Goal: Check status: Check status

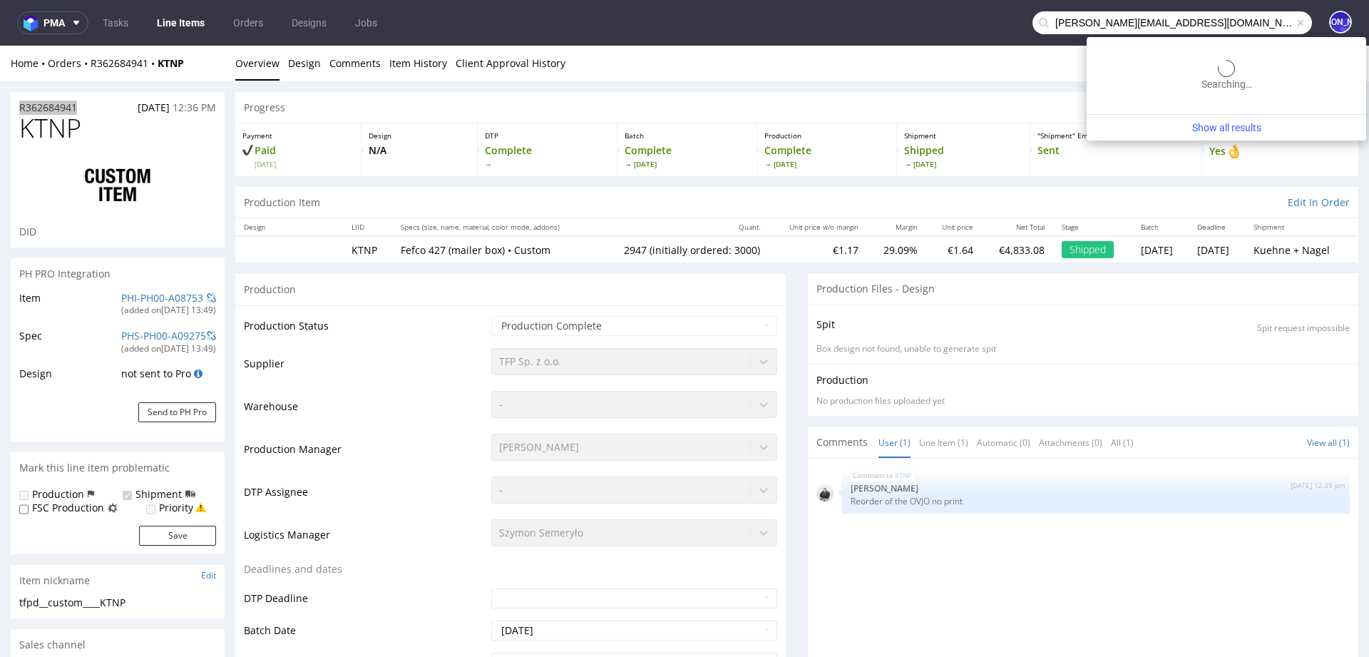
type input "[PERSON_NAME][EMAIL_ADDRESS][DOMAIN_NAME]"
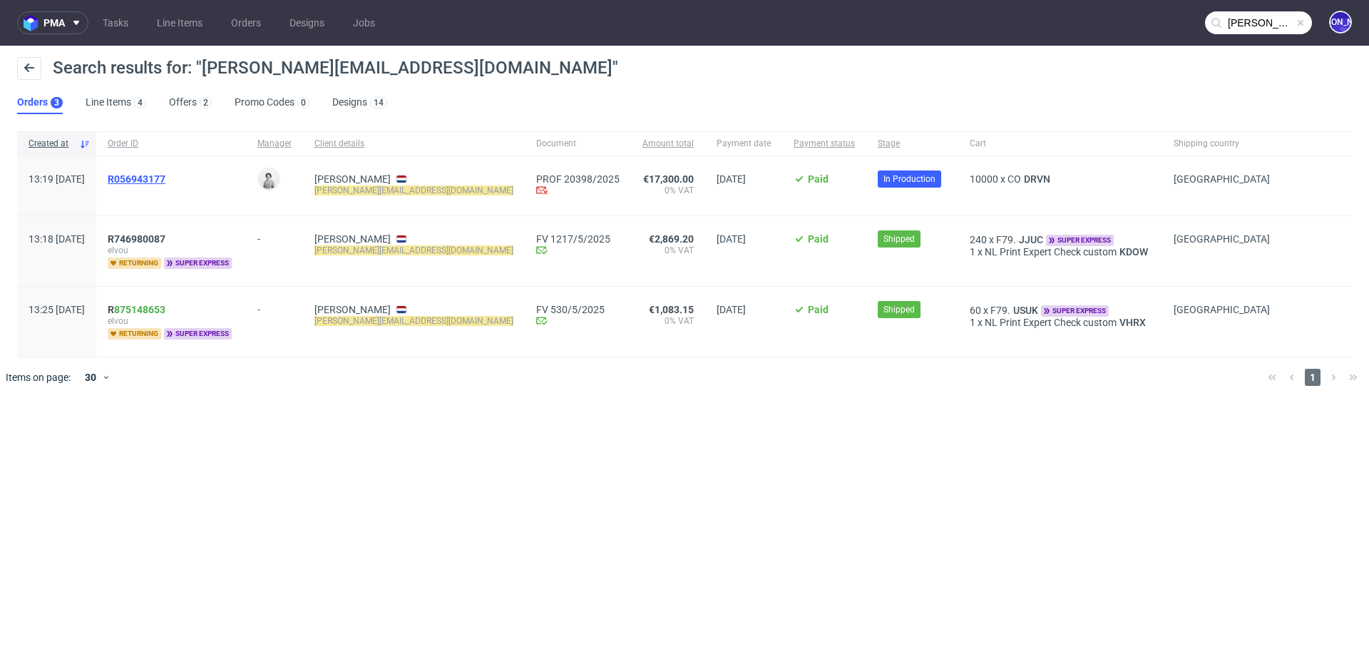
click at [154, 182] on span "R056943177" at bounding box center [137, 178] width 58 height 11
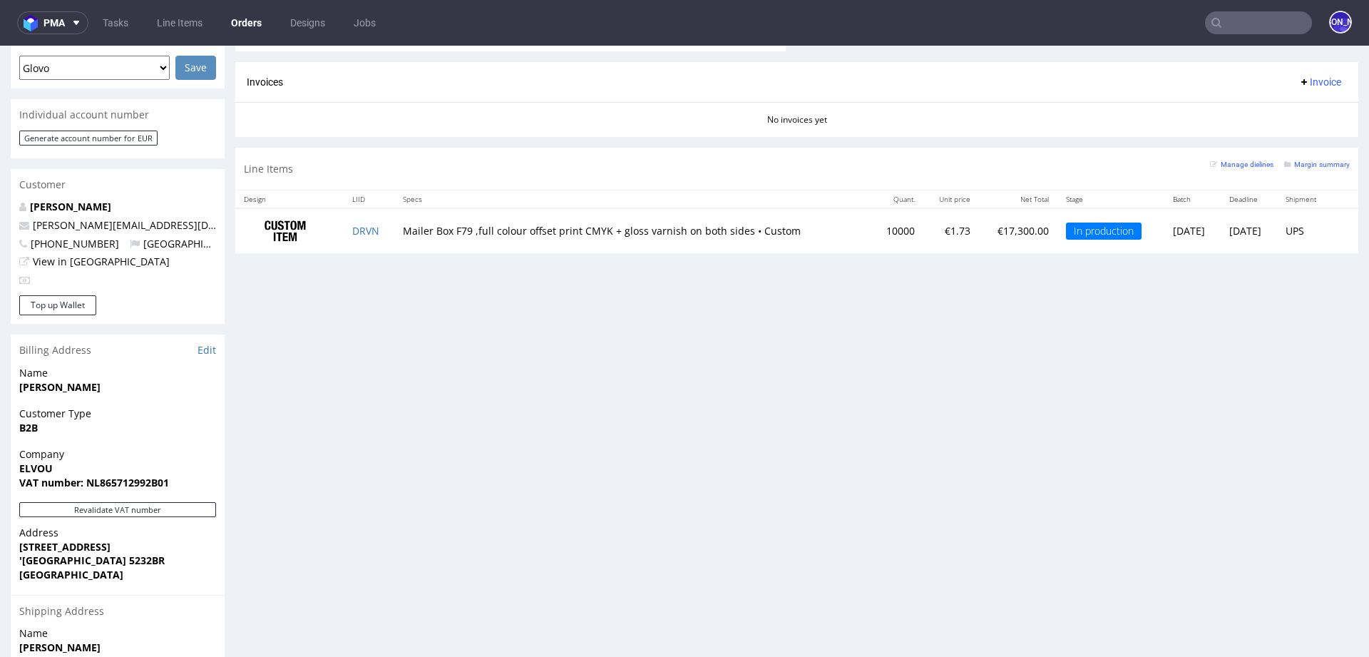
scroll to position [631, 0]
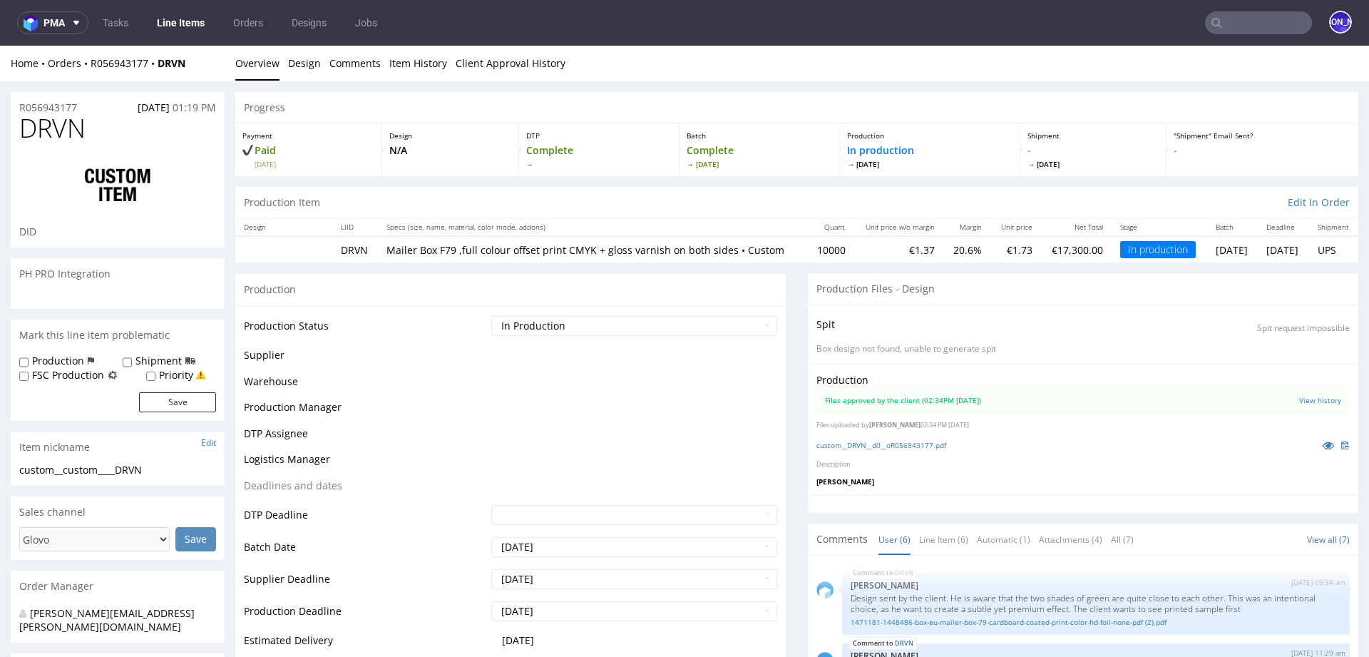
scroll to position [361, 0]
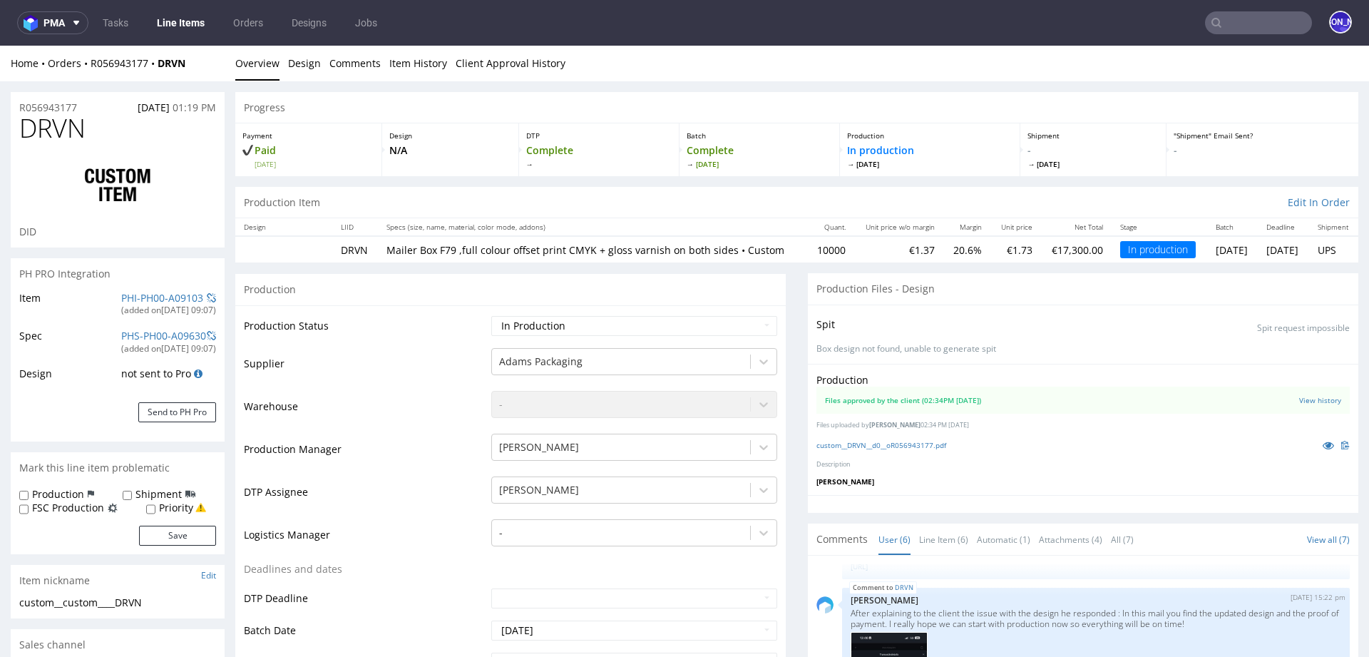
select select "in_progress"
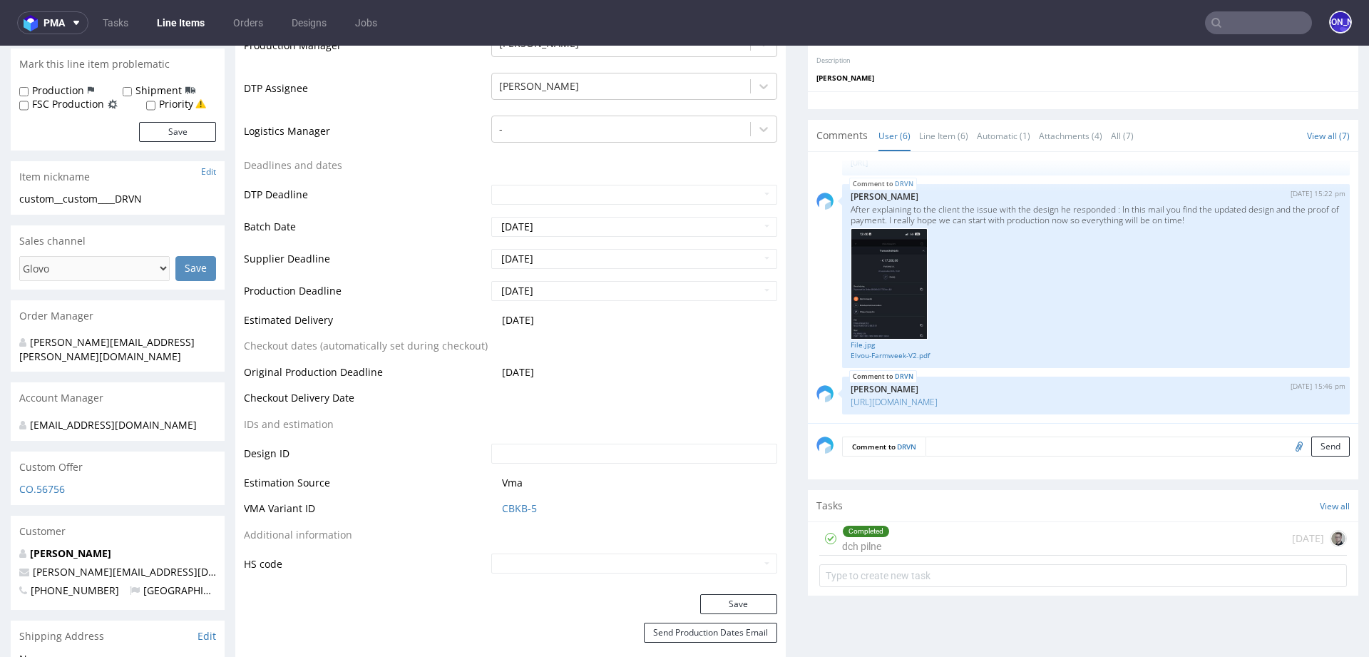
scroll to position [402, 0]
click at [312, 335] on td "Estimated Delivery" at bounding box center [366, 326] width 244 height 26
click at [281, 333] on td "Estimated Delivery" at bounding box center [366, 326] width 244 height 26
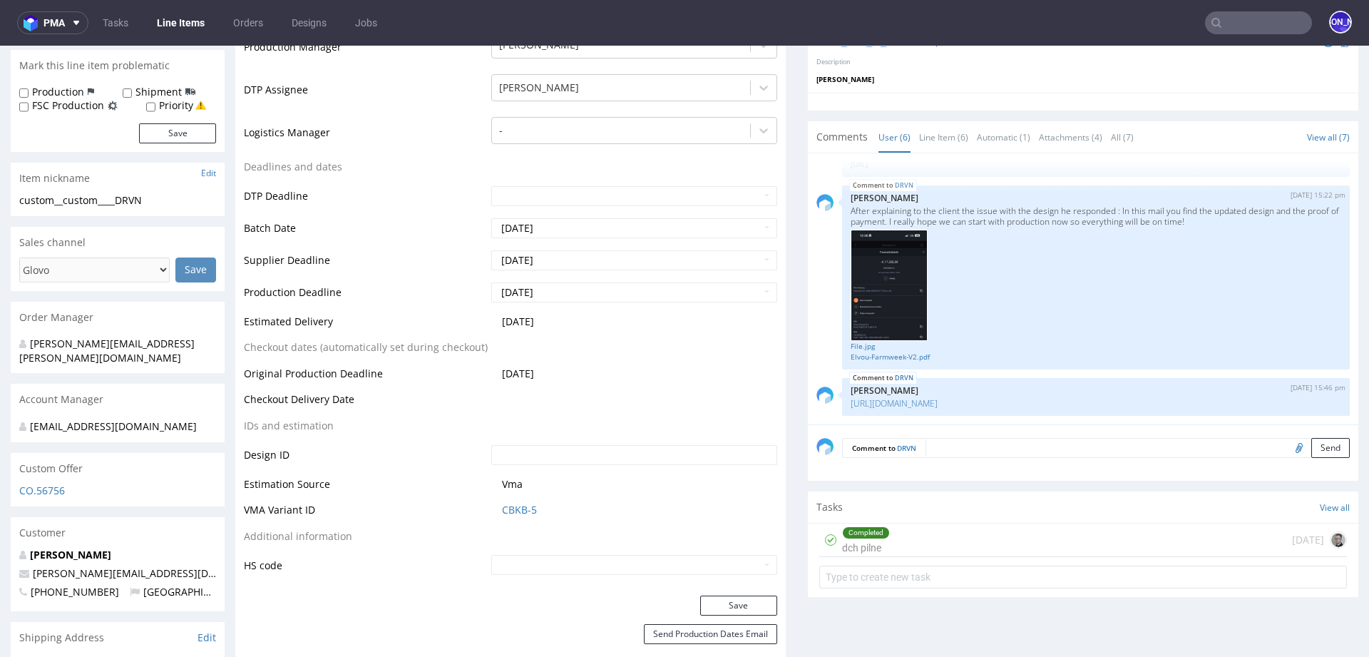
click at [281, 204] on td "DTP Deadline" at bounding box center [366, 201] width 244 height 32
drag, startPoint x: 245, startPoint y: 238, endPoint x: 322, endPoint y: 238, distance: 77.7
click at [322, 238] on td "Batch Date" at bounding box center [366, 233] width 244 height 32
drag, startPoint x: 325, startPoint y: 268, endPoint x: 193, endPoint y: 266, distance: 131.3
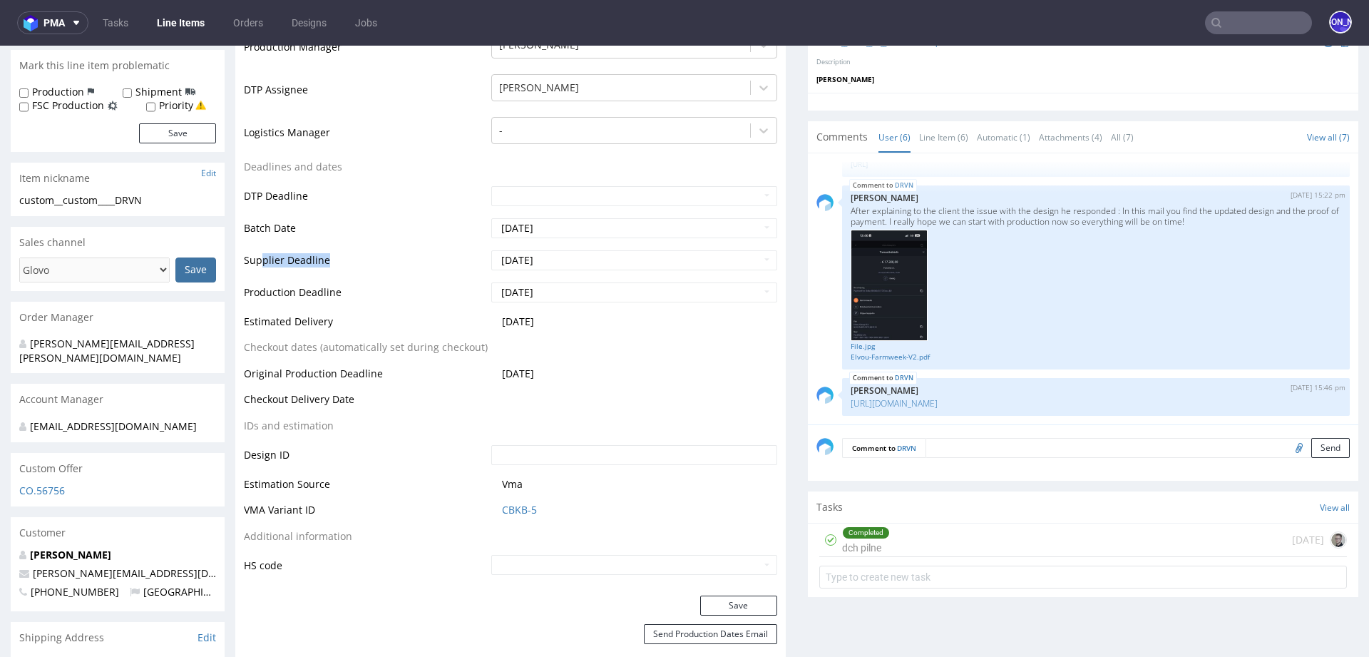
drag, startPoint x: 347, startPoint y: 300, endPoint x: 244, endPoint y: 270, distance: 107.7
click at [244, 270] on tbody "Production Status Waiting for Artwork Waiting for Diecut Waiting for Mockup Wai…" at bounding box center [510, 244] width 533 height 664
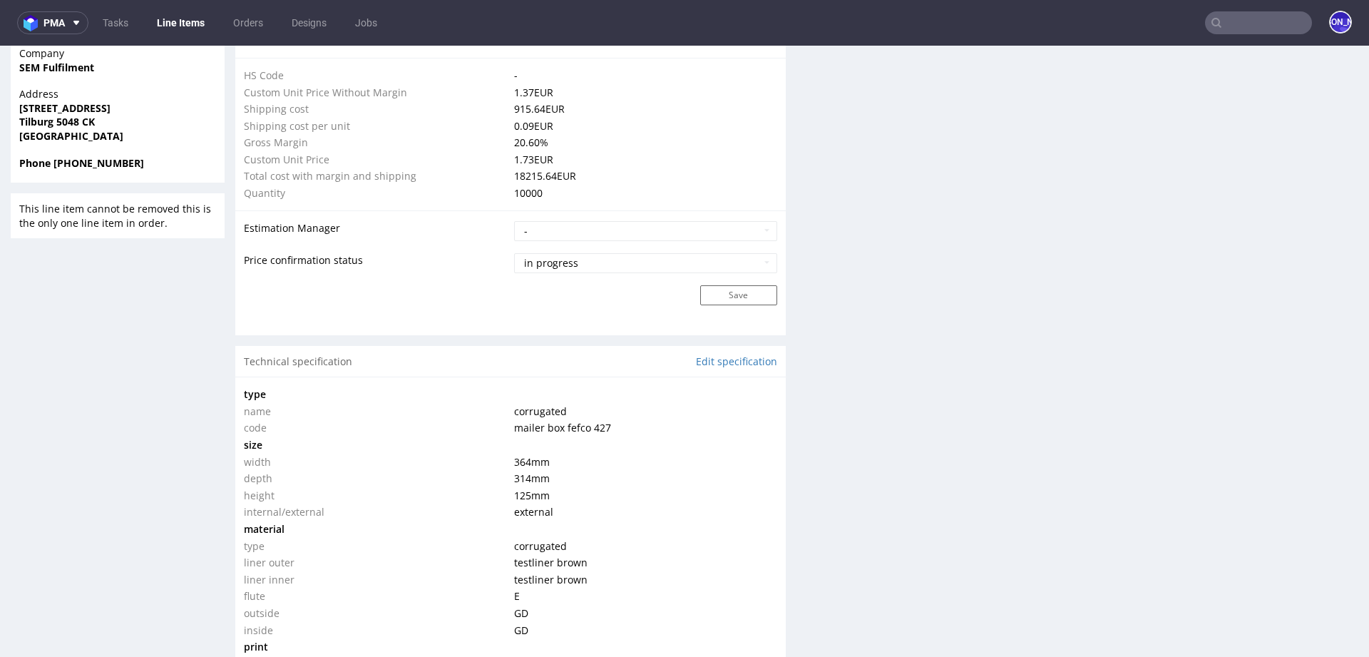
scroll to position [0, 0]
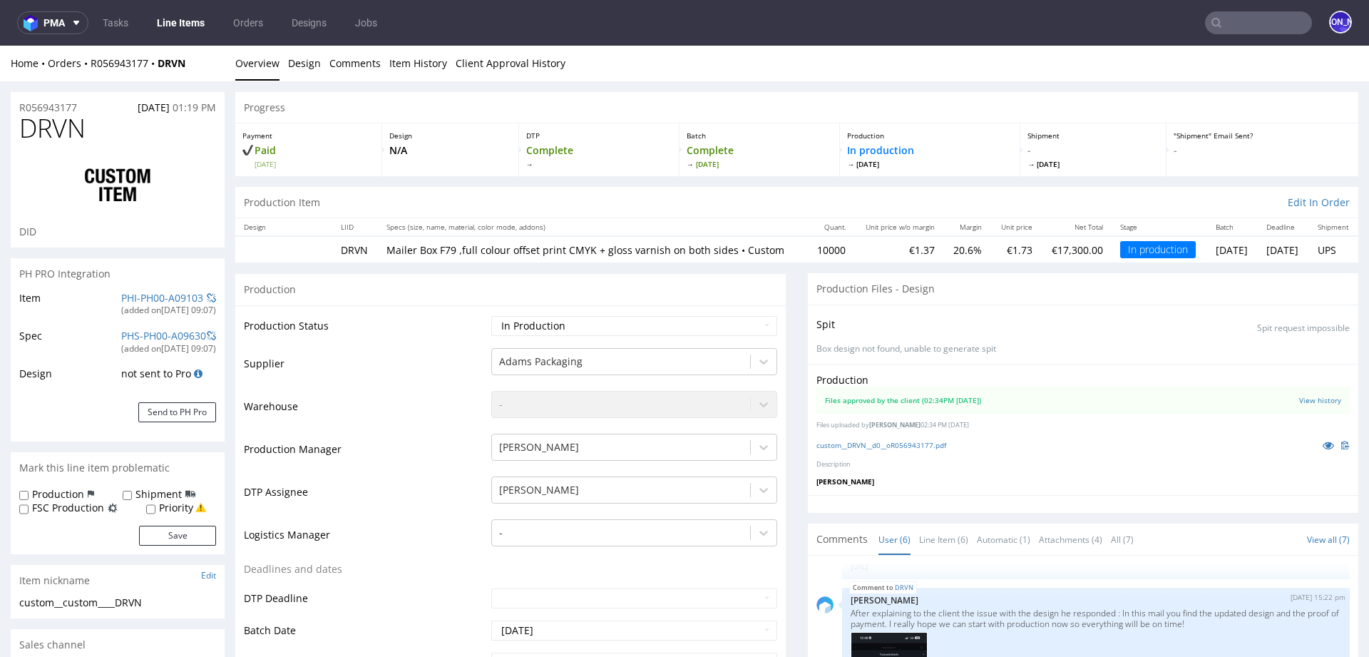
click at [83, 117] on span "DRVN" at bounding box center [52, 128] width 66 height 29
drag, startPoint x: 205, startPoint y: 62, endPoint x: 91, endPoint y: 61, distance: 114.8
click at [91, 61] on div "Home Orders R056943177 DRVN" at bounding box center [118, 63] width 214 height 14
copy div "R056943177 DRVN"
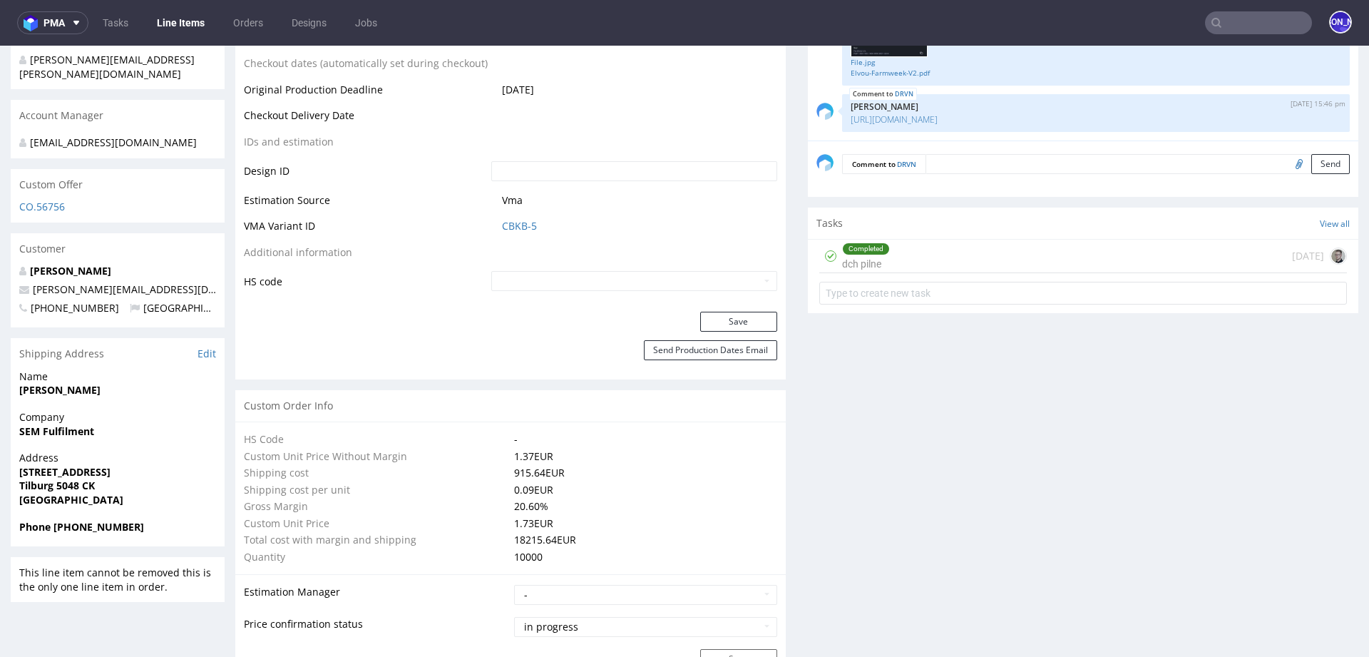
scroll to position [691, 0]
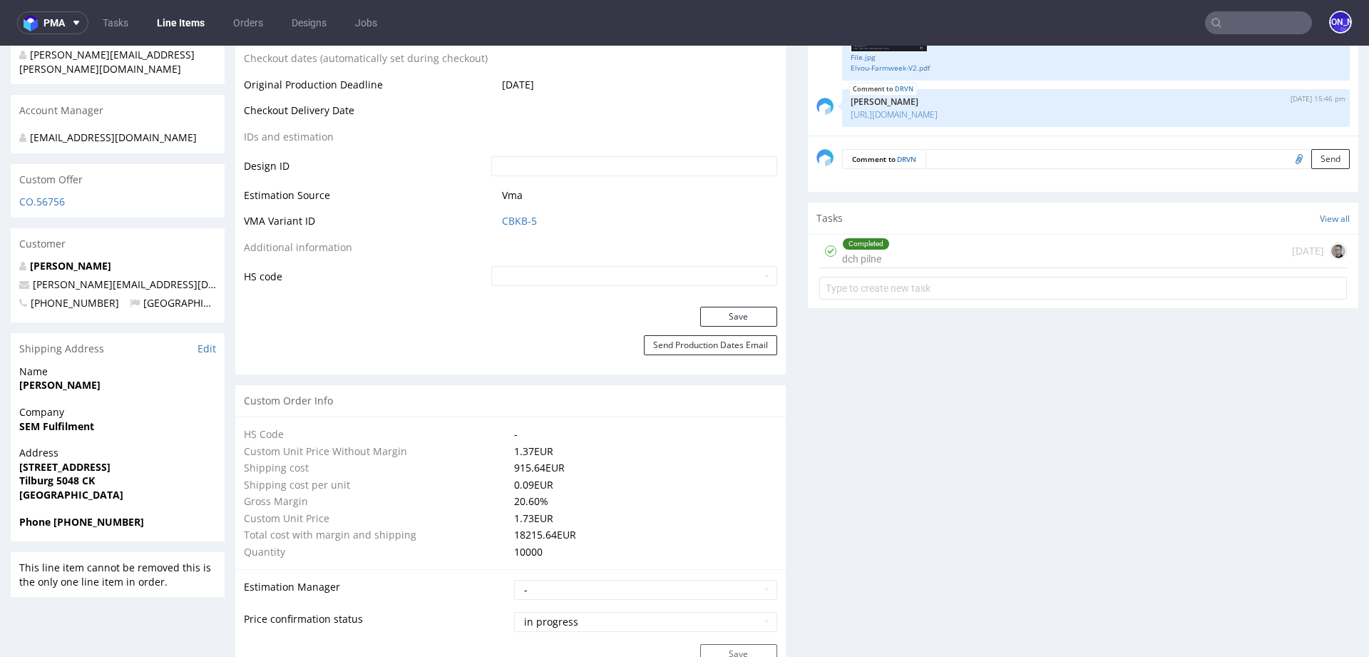
click at [1254, 23] on input "text" at bounding box center [1258, 22] width 107 height 23
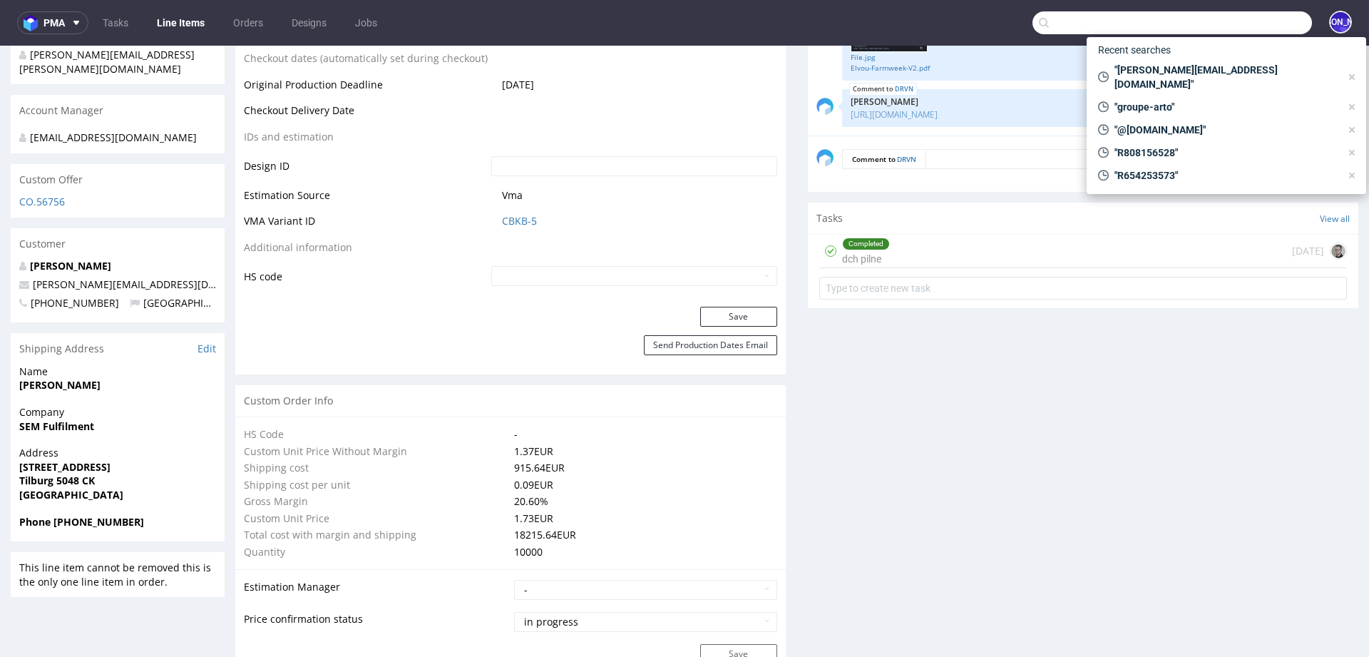
paste input "JHMR"
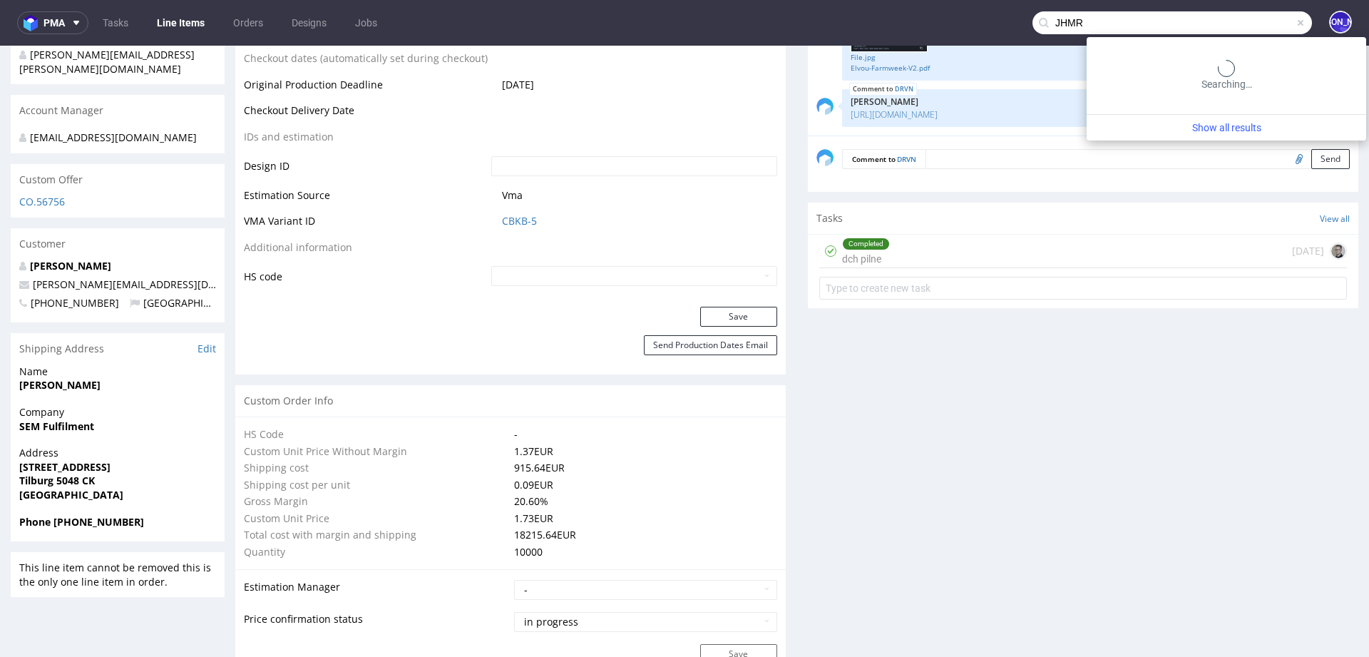
type input "JHMR"
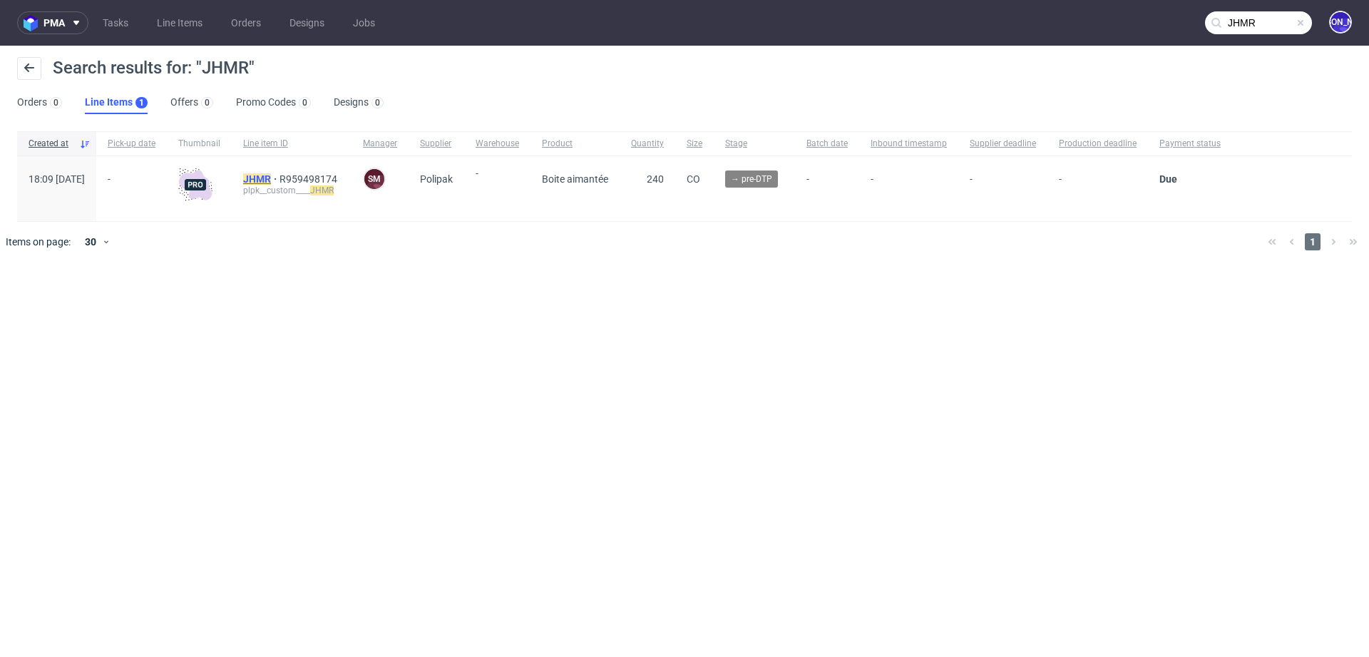
click at [271, 182] on mark "JHMR" at bounding box center [257, 178] width 28 height 11
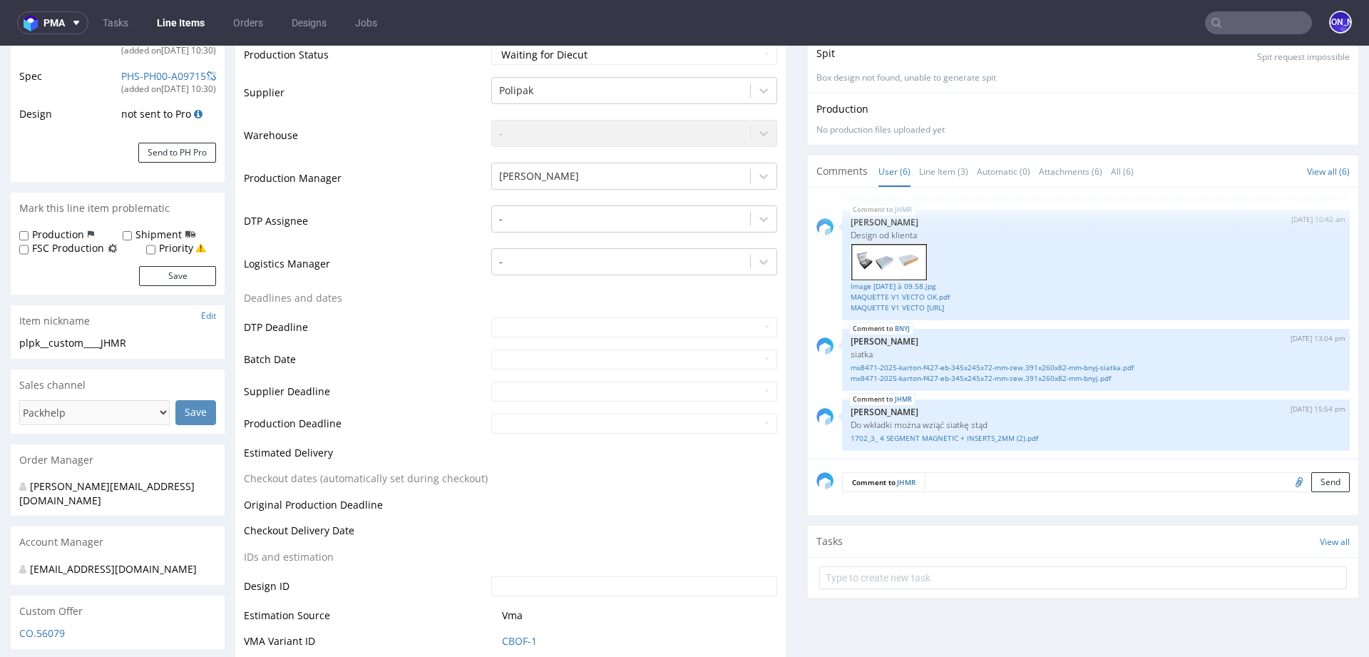
scroll to position [291, 0]
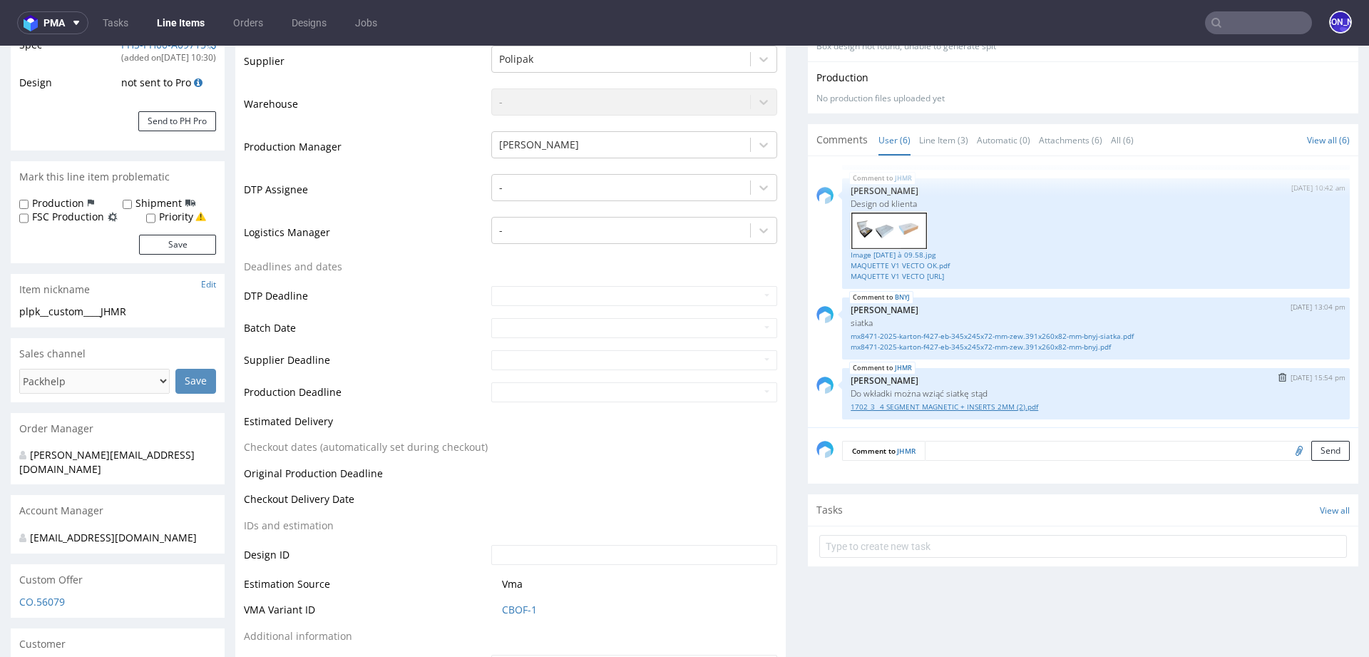
click at [912, 407] on link "1702_3_ 4 SEGMENT MAGNETIC + INSERTS_2MM (2).pdf" at bounding box center [1096, 407] width 491 height 11
